Goal: Register for event/course

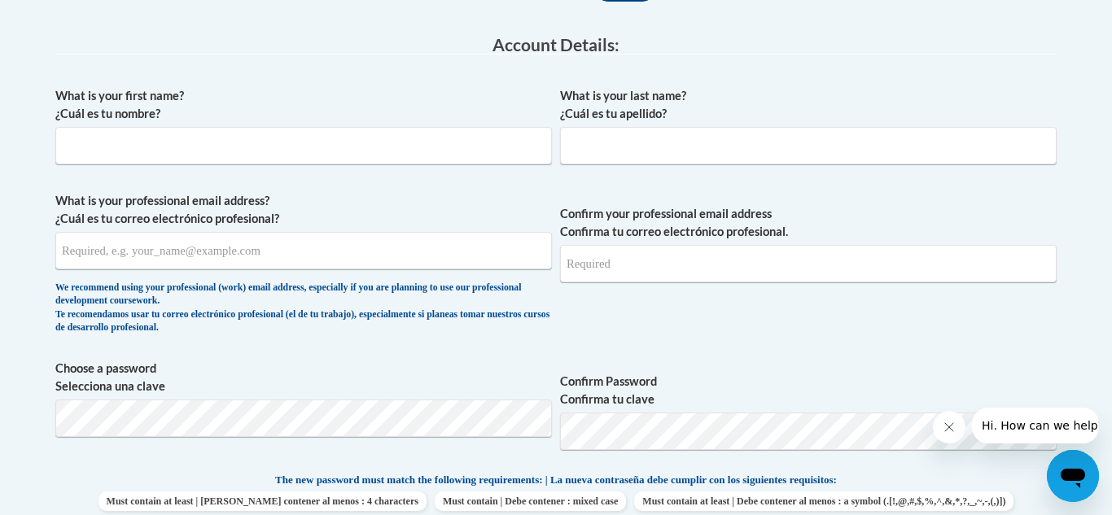
type input "Kaylee"
type input "Weston"
type input "[EMAIL_ADDRESS][DOMAIN_NAME]"
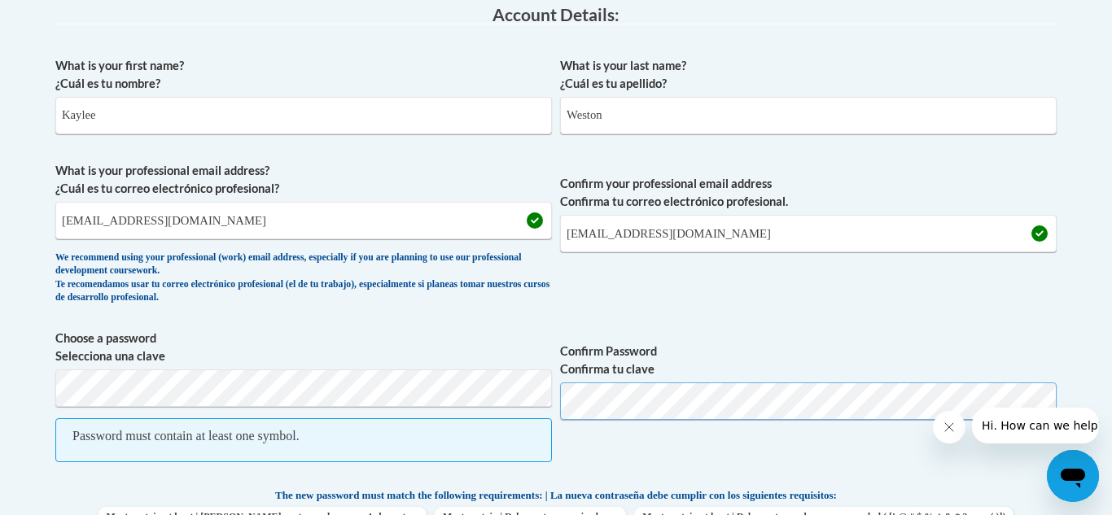
scroll to position [444, 0]
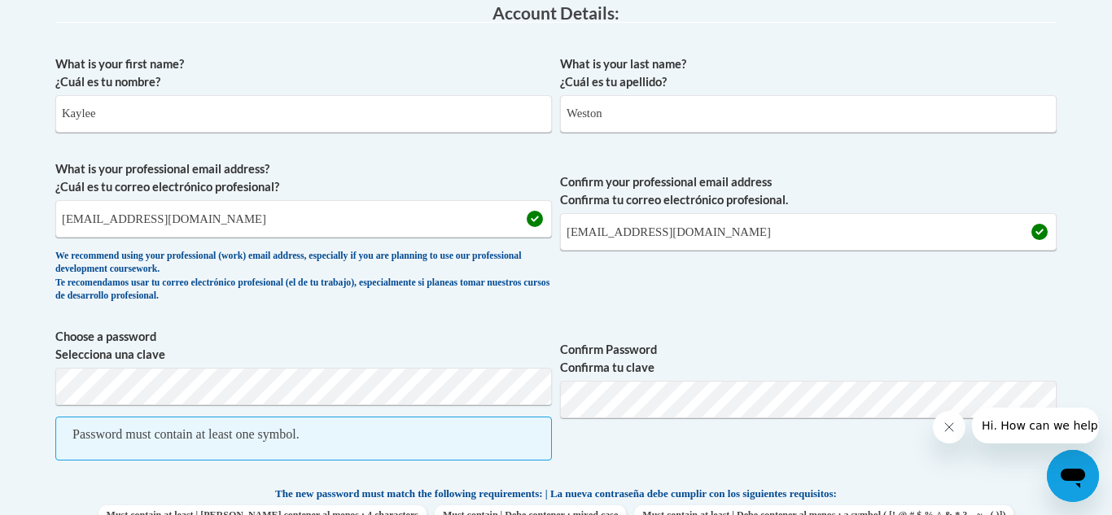
click at [478, 364] on span "Choose a password Selecciona una clave Password must contain at least one symbo…" at bounding box center [303, 403] width 497 height 150
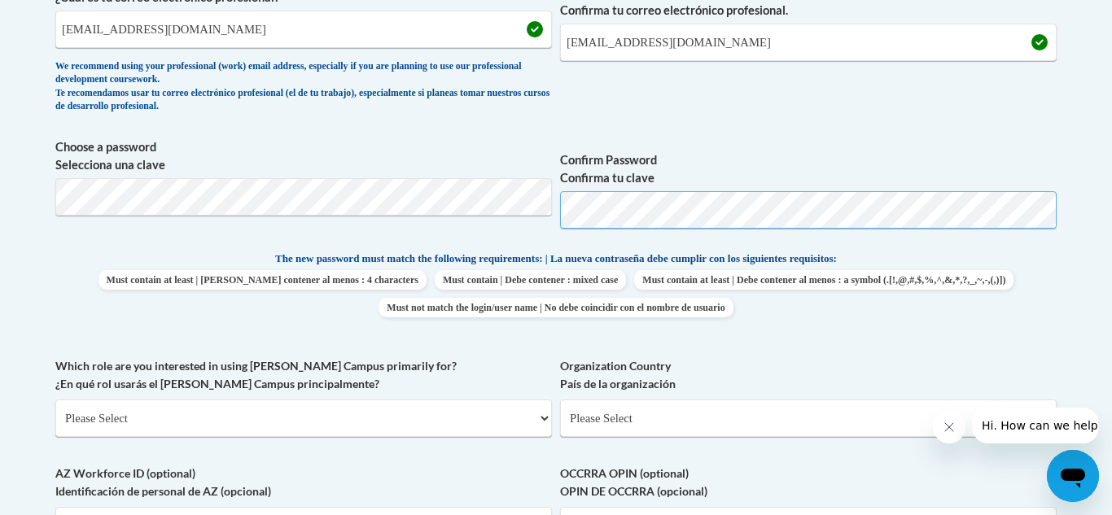
scroll to position [638, 0]
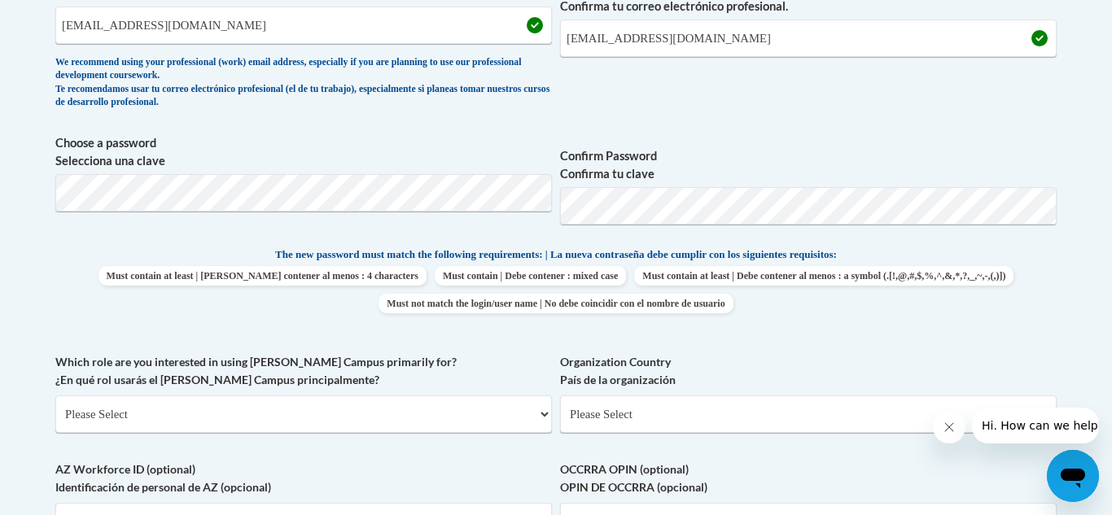
click at [645, 180] on label "Confirm Password Confirma tu clave" at bounding box center [808, 165] width 497 height 36
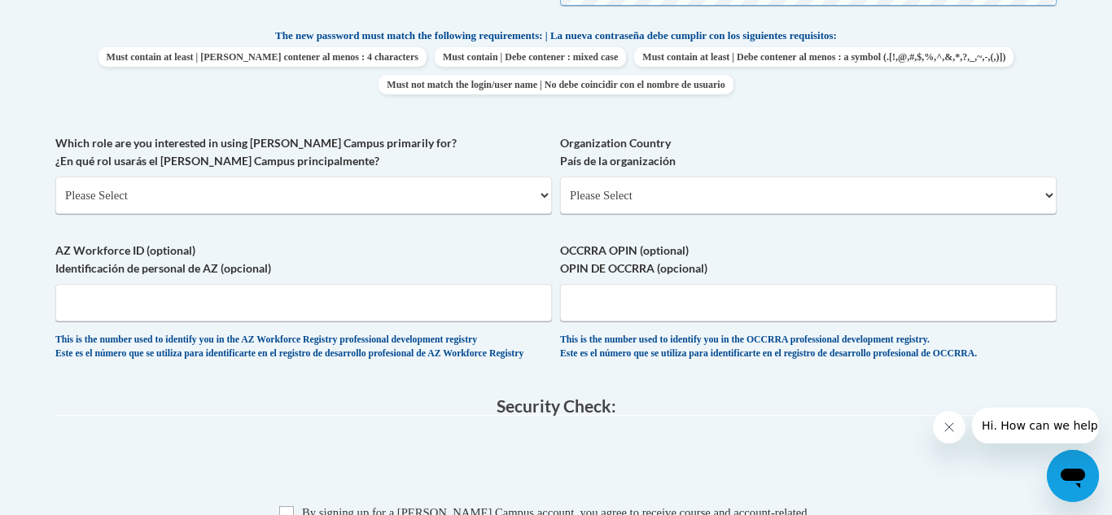
scroll to position [891, 0]
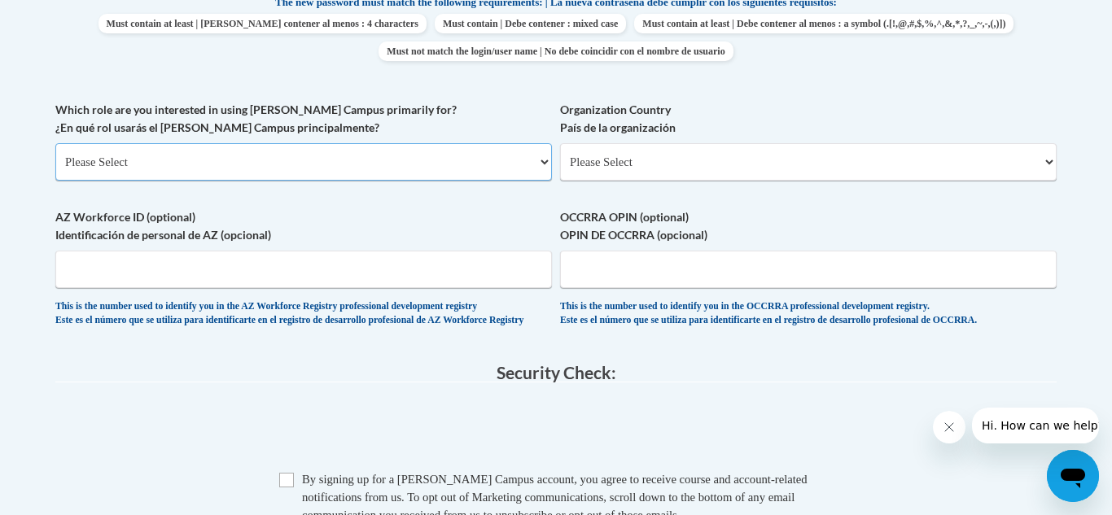
click at [264, 170] on select "Please Select College/University | Colegio/Universidad Community/Nonprofit Part…" at bounding box center [303, 161] width 497 height 37
select select "5a18ea06-2b54-4451-96f2-d152daf9eac5"
click at [55, 143] on select "Please Select College/University | Colegio/Universidad Community/Nonprofit Part…" at bounding box center [303, 161] width 497 height 37
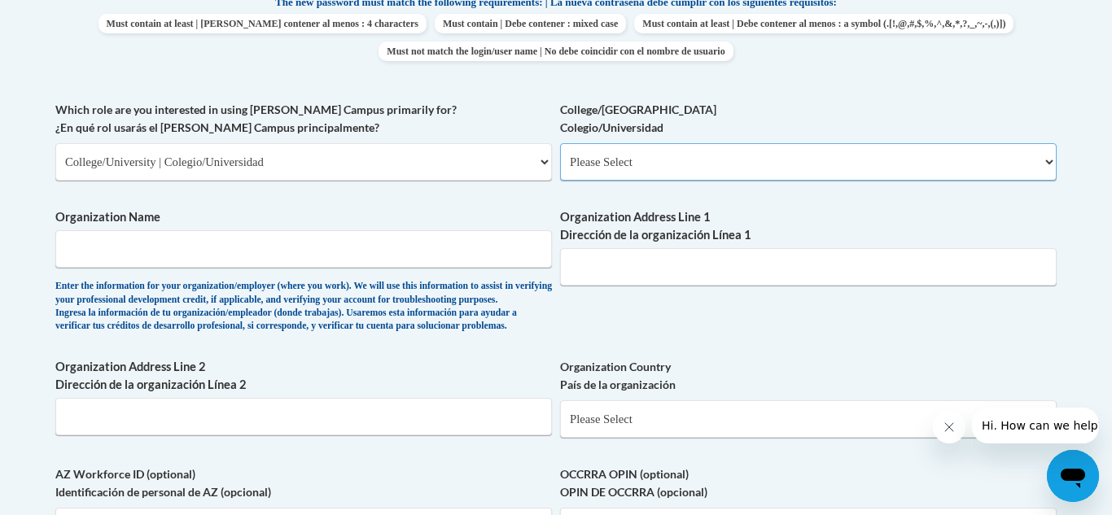
click at [584, 164] on select "Please Select College/University Staff | Empleado universitario College/Univers…" at bounding box center [808, 161] width 497 height 37
select select "99b32b07-cffc-426c-8bf6-0cd77760d84b"
click at [560, 143] on select "Please Select College/University Staff | Empleado universitario College/Univers…" at bounding box center [808, 161] width 497 height 37
click at [404, 252] on input "Organization Name" at bounding box center [303, 248] width 497 height 37
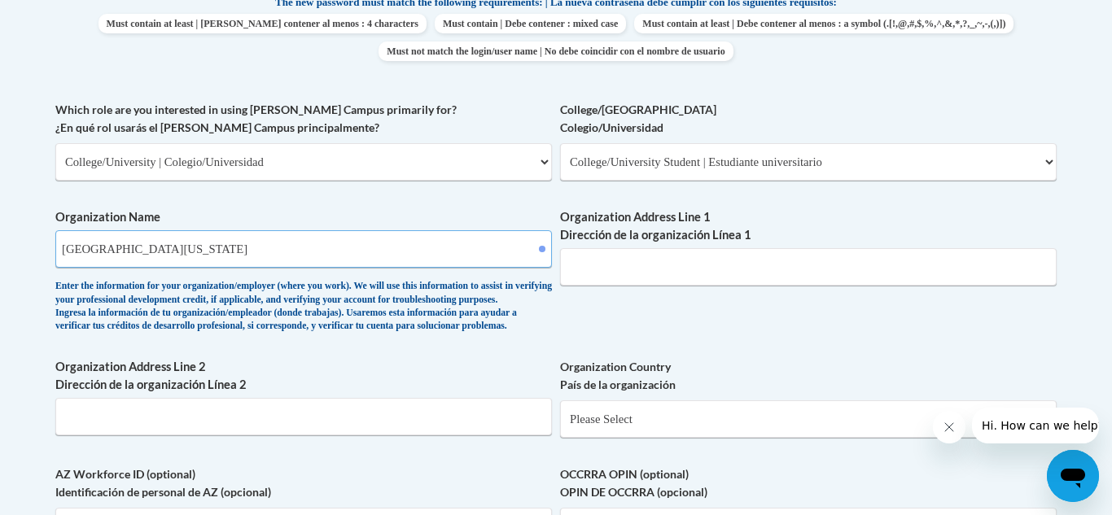
type input "[GEOGRAPHIC_DATA][US_STATE]"
click at [757, 267] on input "Organization Address Line 1 Dirección de la organización Línea 1" at bounding box center [808, 266] width 497 height 37
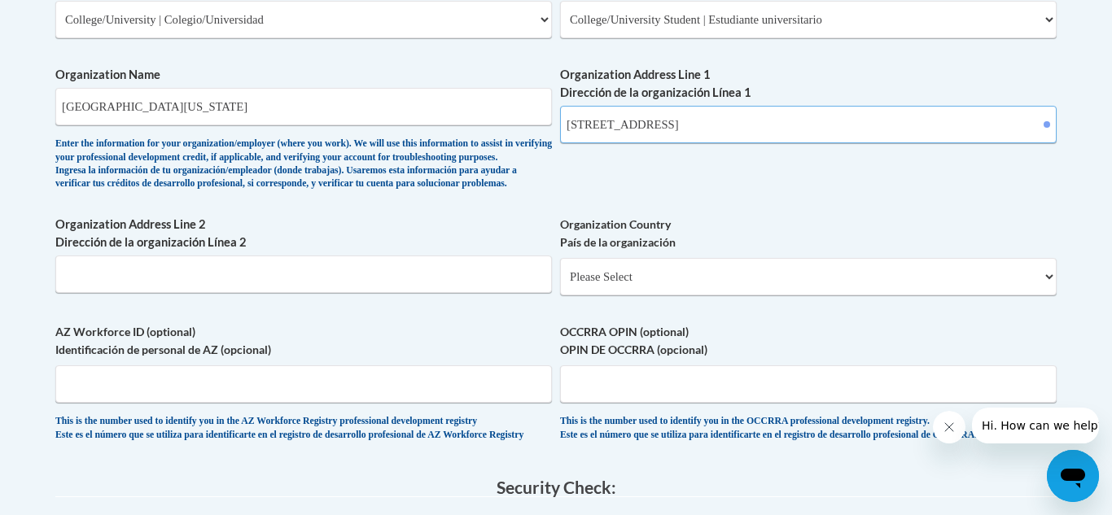
type input "[STREET_ADDRESS]"
click at [772, 295] on select "Please Select [GEOGRAPHIC_DATA] | [GEOGRAPHIC_DATA] Outside of [GEOGRAPHIC_DATA…" at bounding box center [808, 276] width 497 height 37
select select "ad49bcad-a171-4b2e-b99c-48b446064914"
click at [560, 284] on select "Please Select [GEOGRAPHIC_DATA] | [GEOGRAPHIC_DATA] Outside of [GEOGRAPHIC_DATA…" at bounding box center [808, 276] width 497 height 37
select select
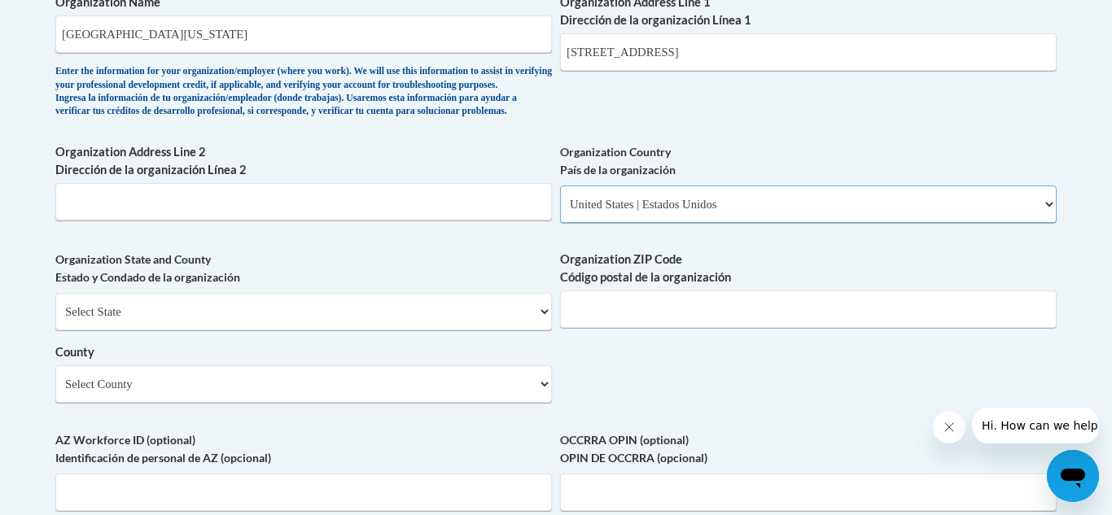
scroll to position [1123, 0]
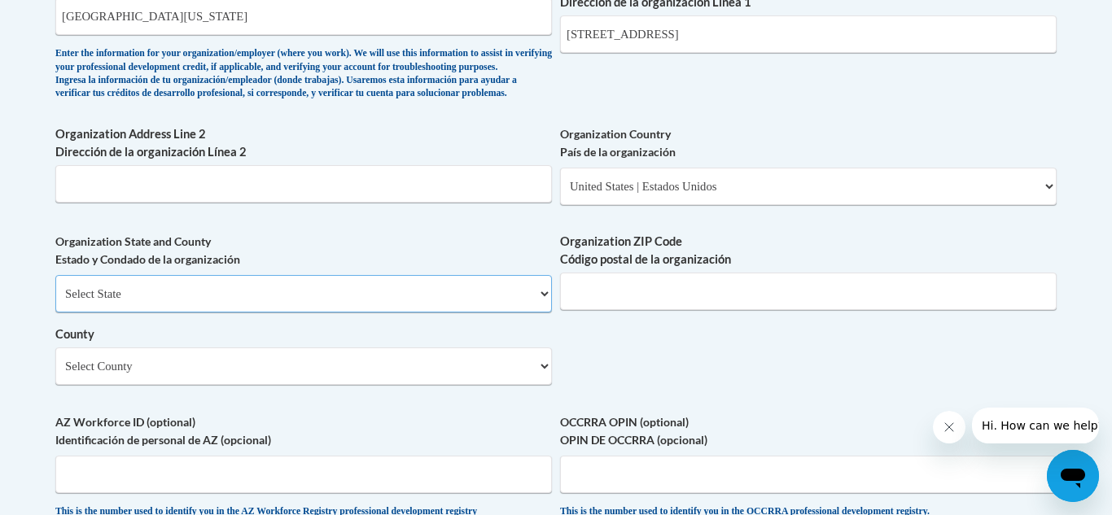
click at [281, 313] on select "Select State [US_STATE] [US_STATE] [US_STATE] [US_STATE] [US_STATE] [US_STATE] …" at bounding box center [303, 293] width 497 height 37
select select "[US_STATE]"
click at [55, 302] on select "Select State [US_STATE] [US_STATE] [US_STATE] [US_STATE] [US_STATE] [US_STATE] …" at bounding box center [303, 293] width 497 height 37
click at [589, 306] on input "Organization ZIP Code Código postal de la organización" at bounding box center [808, 291] width 497 height 37
type input "30597"
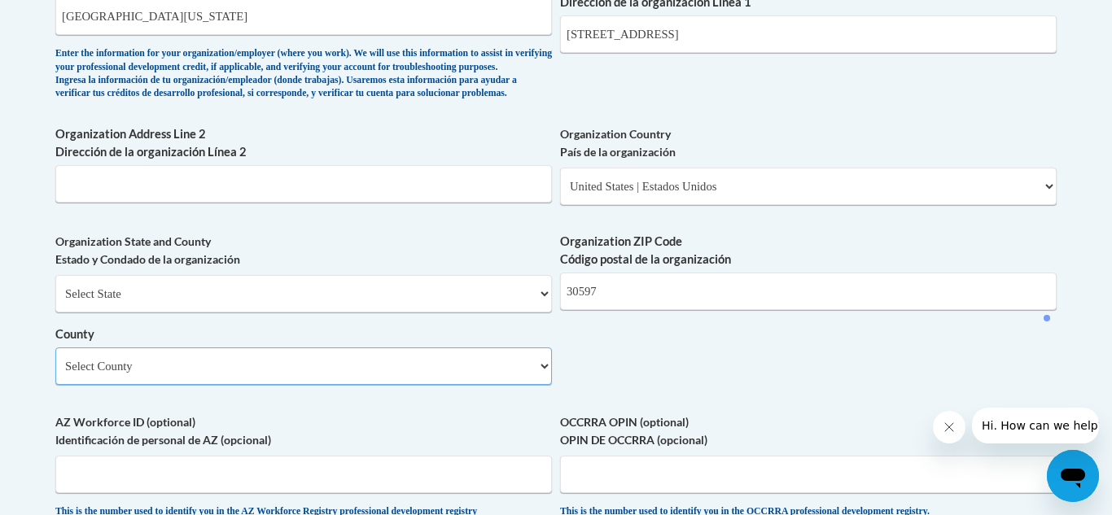
click at [350, 385] on select "Select County Appling [PERSON_NAME] [PERSON_NAME] [PERSON_NAME] [PERSON_NAME] B…" at bounding box center [303, 366] width 497 height 37
select select "[PERSON_NAME]"
click at [55, 374] on select "Select County Appling [PERSON_NAME] [PERSON_NAME] [PERSON_NAME] [PERSON_NAME] B…" at bounding box center [303, 366] width 497 height 37
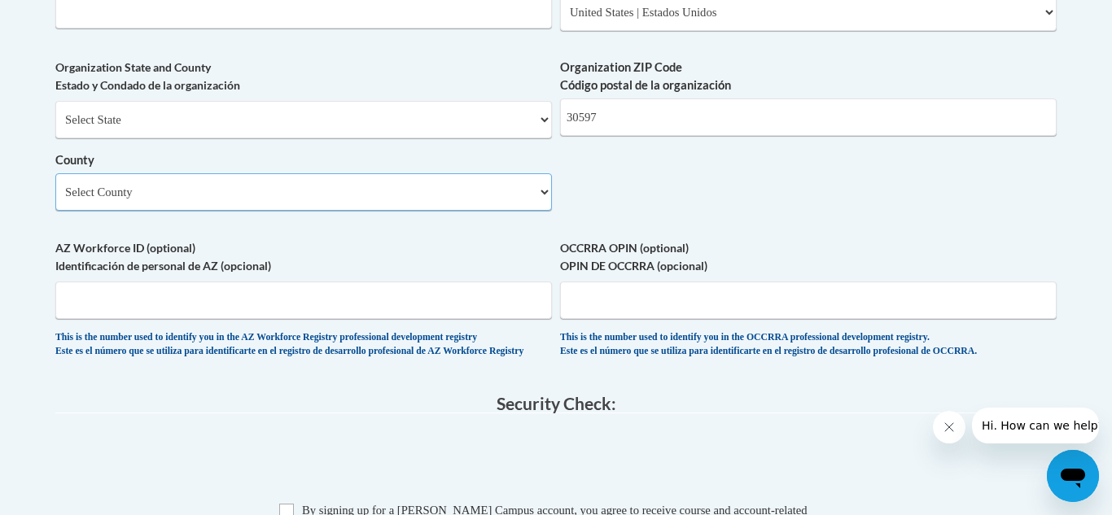
scroll to position [1298, 0]
click at [155, 318] on input "AZ Workforce ID (optional) Identificación de personal de AZ (opcional)" at bounding box center [303, 299] width 497 height 37
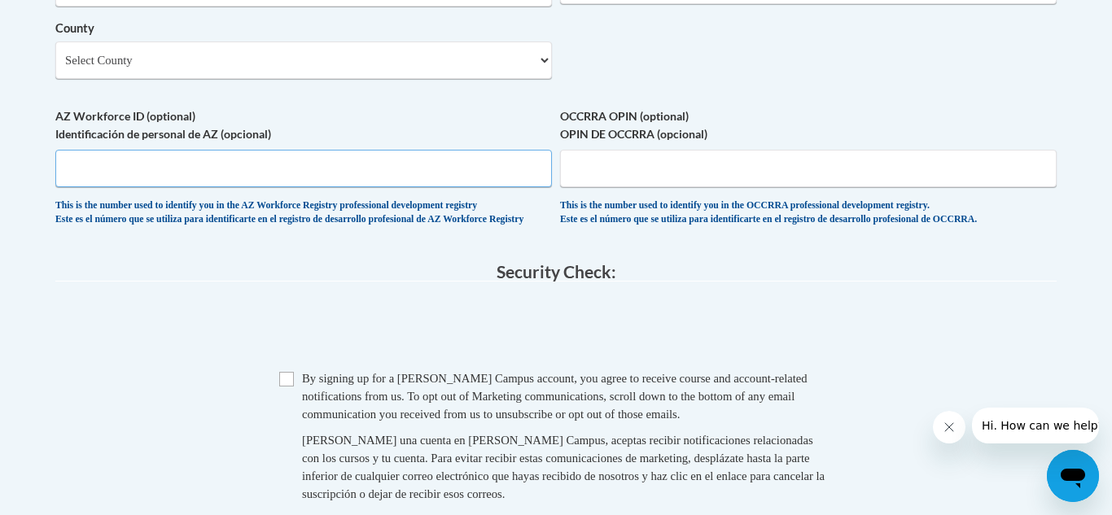
scroll to position [1433, 0]
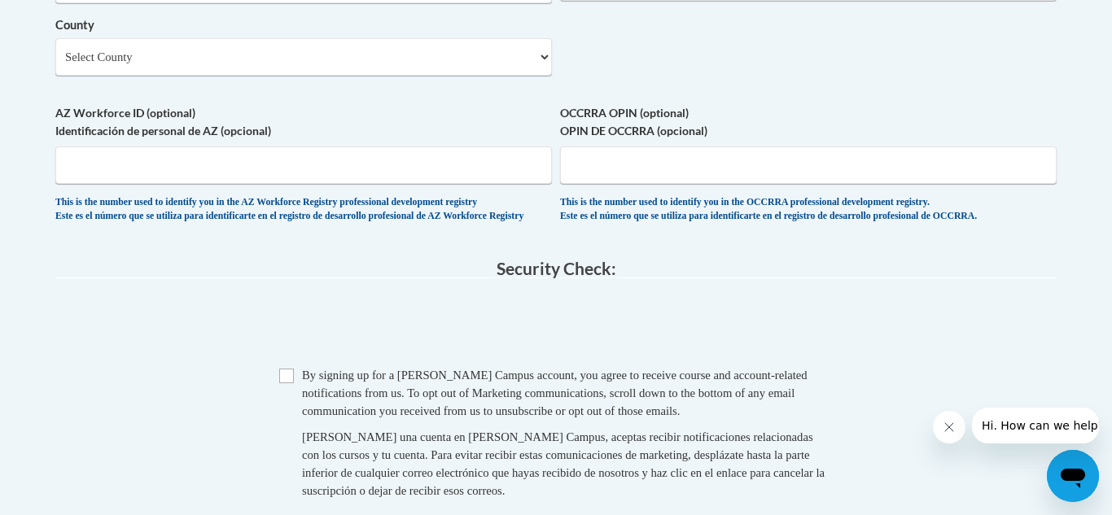
click at [293, 430] on span "Checkbox By signing up for a [PERSON_NAME] Campus account, you agree to receive…" at bounding box center [556, 441] width 554 height 150
click at [294, 427] on span "Checkbox By signing up for a [PERSON_NAME] Campus account, you agree to receive…" at bounding box center [556, 441] width 554 height 150
click at [289, 383] on input "Checkbox" at bounding box center [286, 376] width 15 height 15
checkbox input "true"
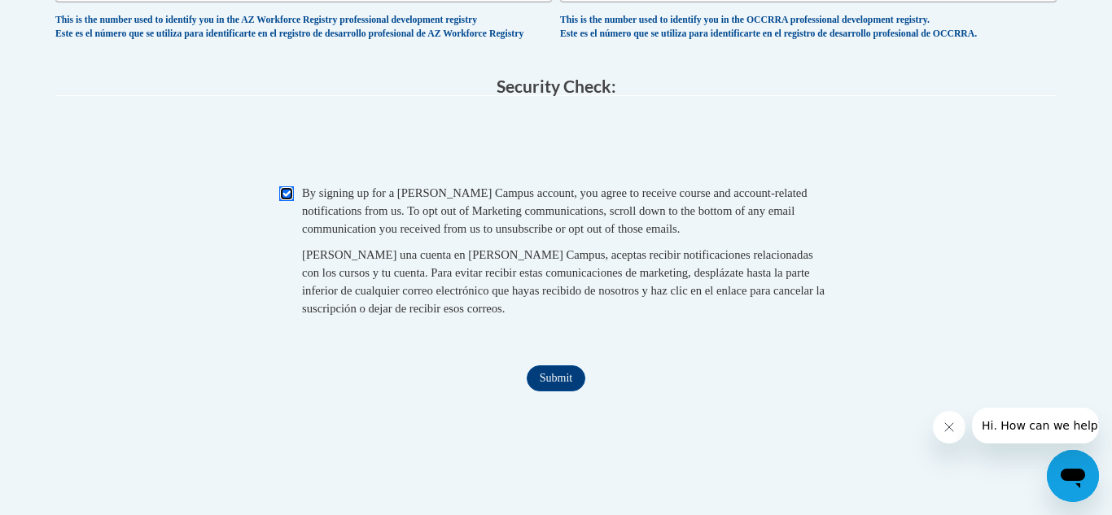
scroll to position [1676, 0]
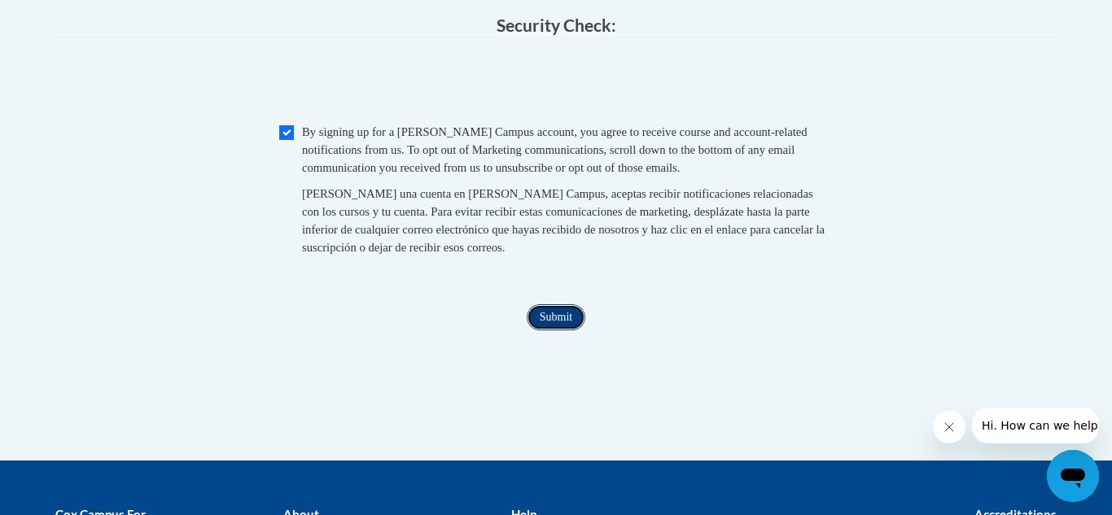
click at [570, 330] on input "Submit" at bounding box center [556, 317] width 59 height 26
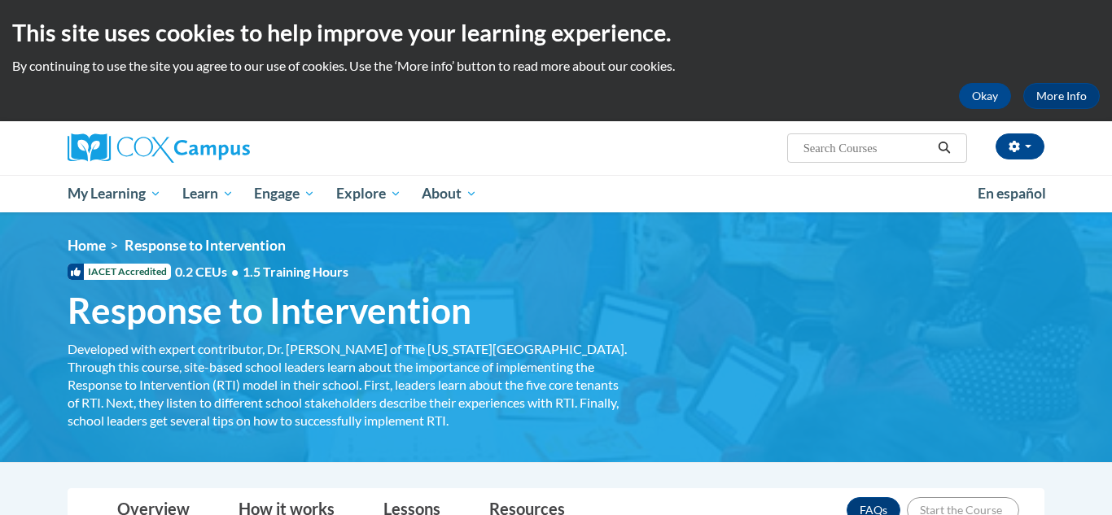
scroll to position [285, 0]
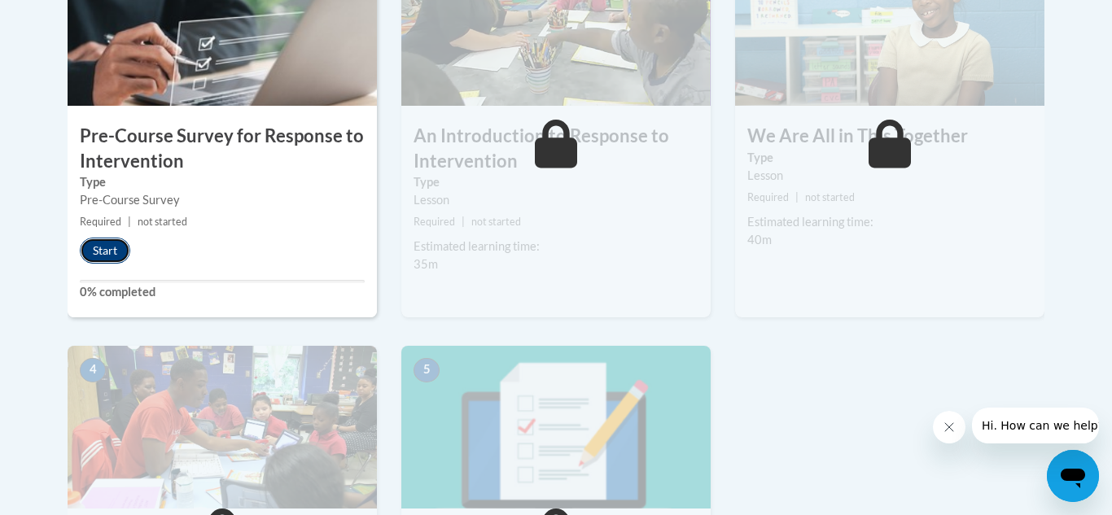
click at [120, 243] on button "Start" at bounding box center [105, 251] width 50 height 26
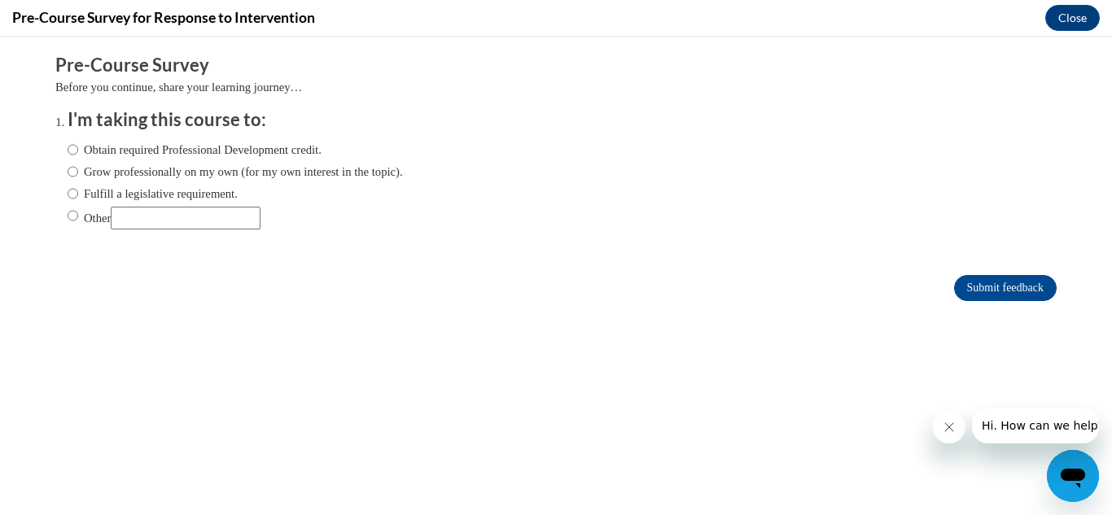
click at [159, 152] on label "Obtain required Professional Development credit." at bounding box center [195, 150] width 254 height 18
click at [78, 152] on input "Obtain required Professional Development credit." at bounding box center [73, 150] width 11 height 18
radio input "true"
click at [1000, 269] on form "Pre-Course Survey Before you continue, share your learning journey… I'm taking …" at bounding box center [555, 185] width 1001 height 265
click at [1000, 275] on input "Submit feedback" at bounding box center [1005, 288] width 103 height 26
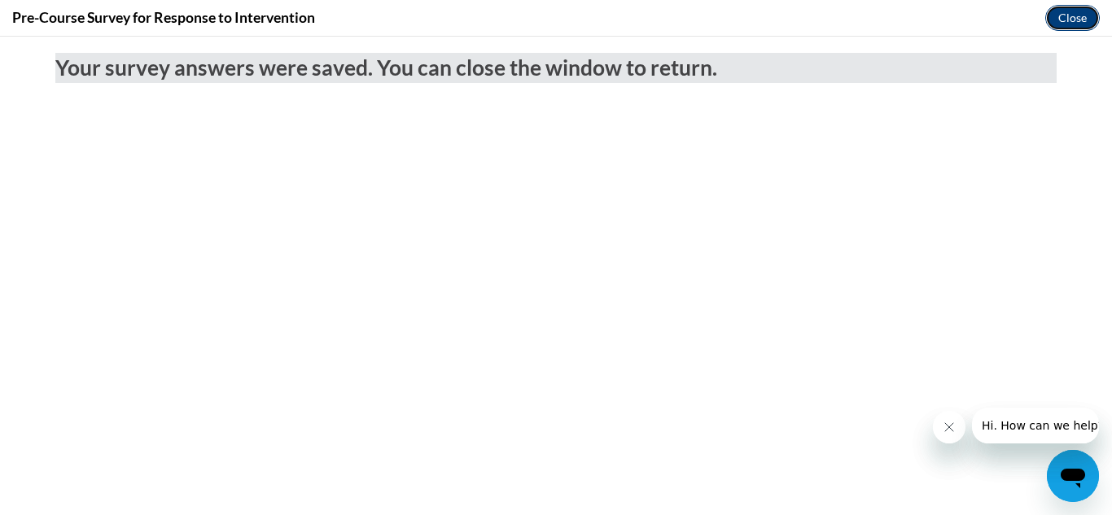
click at [1054, 15] on button "Close" at bounding box center [1072, 18] width 55 height 26
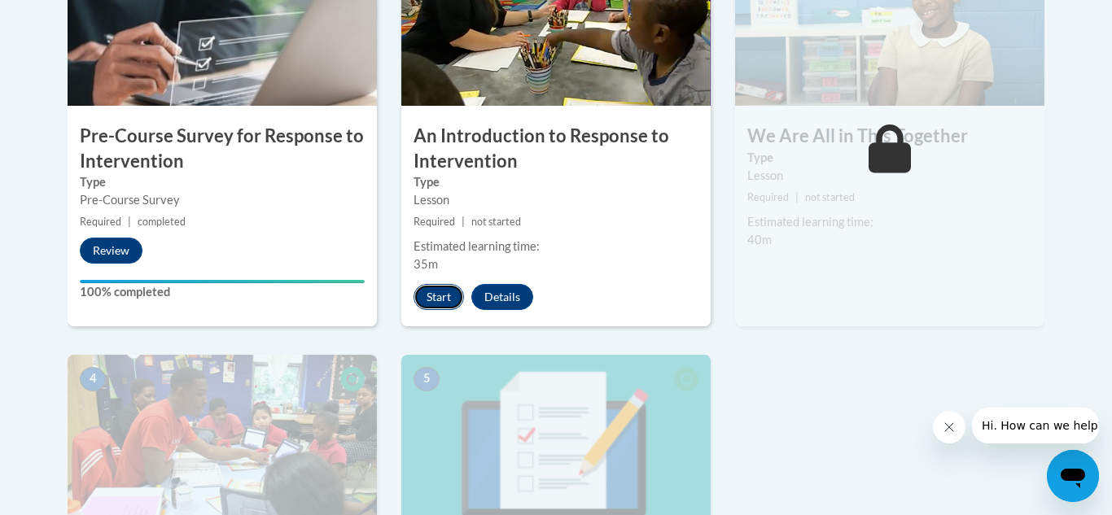
click at [440, 290] on button "Start" at bounding box center [439, 297] width 50 height 26
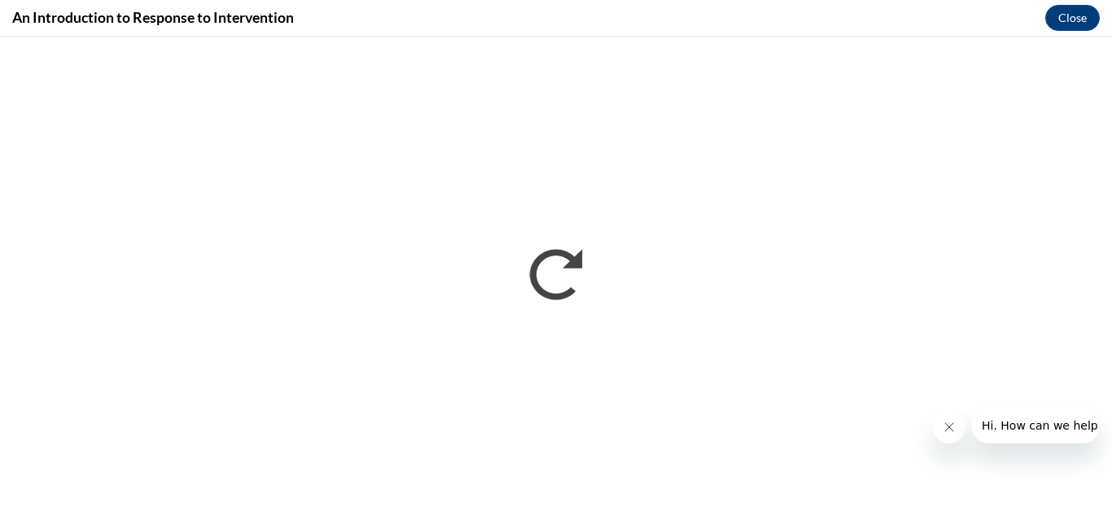
click at [951, 413] on button "Close message from company" at bounding box center [949, 427] width 33 height 33
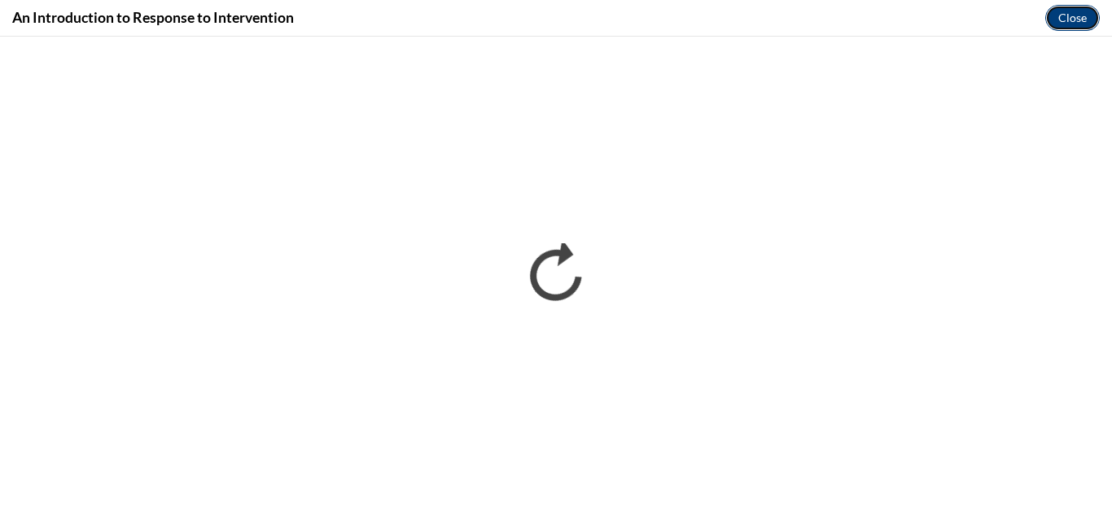
click at [1064, 15] on button "Close" at bounding box center [1072, 18] width 55 height 26
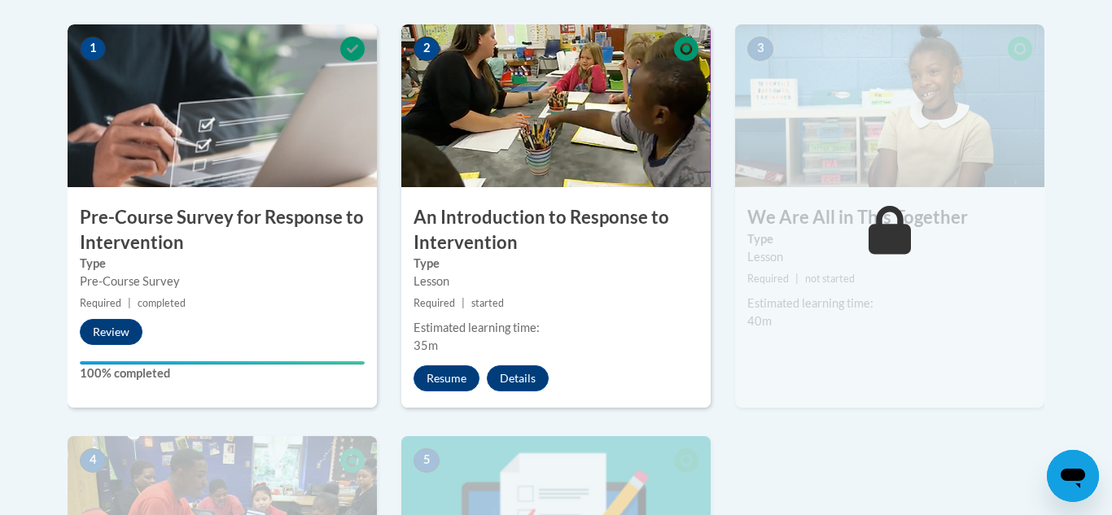
scroll to position [513, 0]
